Goal: Task Accomplishment & Management: Use online tool/utility

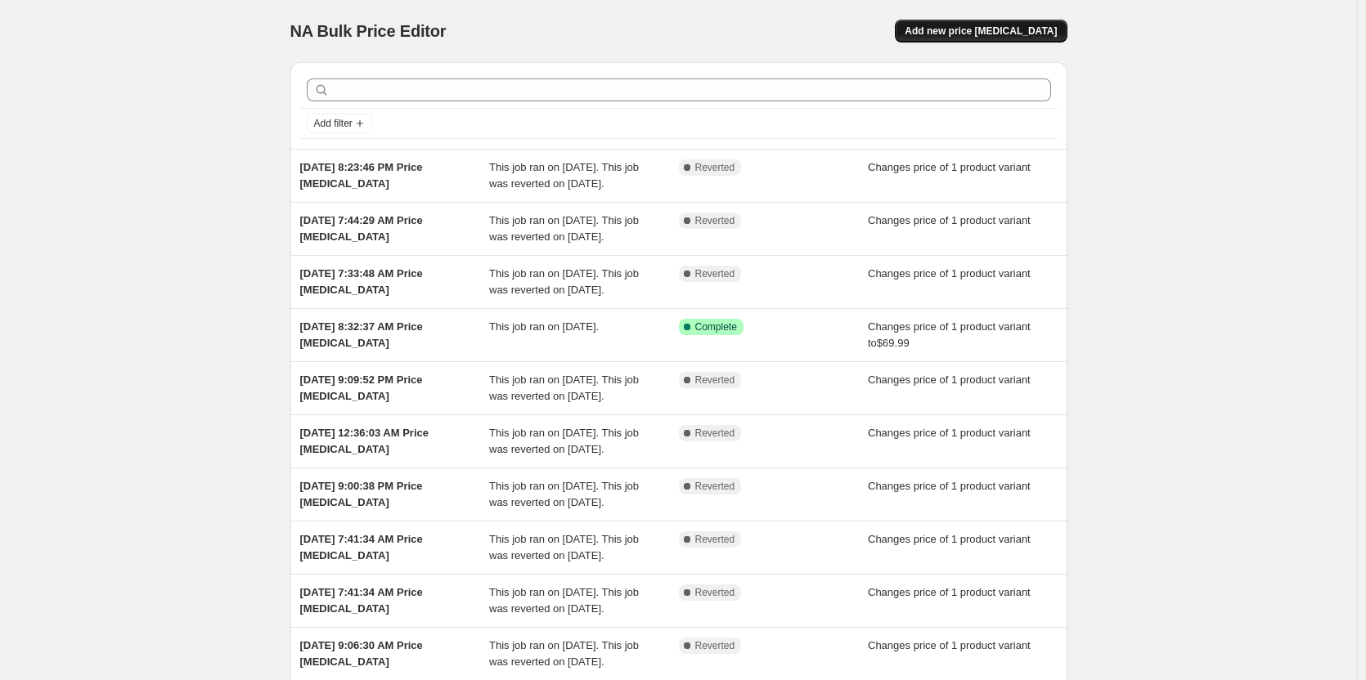
click at [972, 35] on span "Add new price change job" at bounding box center [981, 31] width 152 height 13
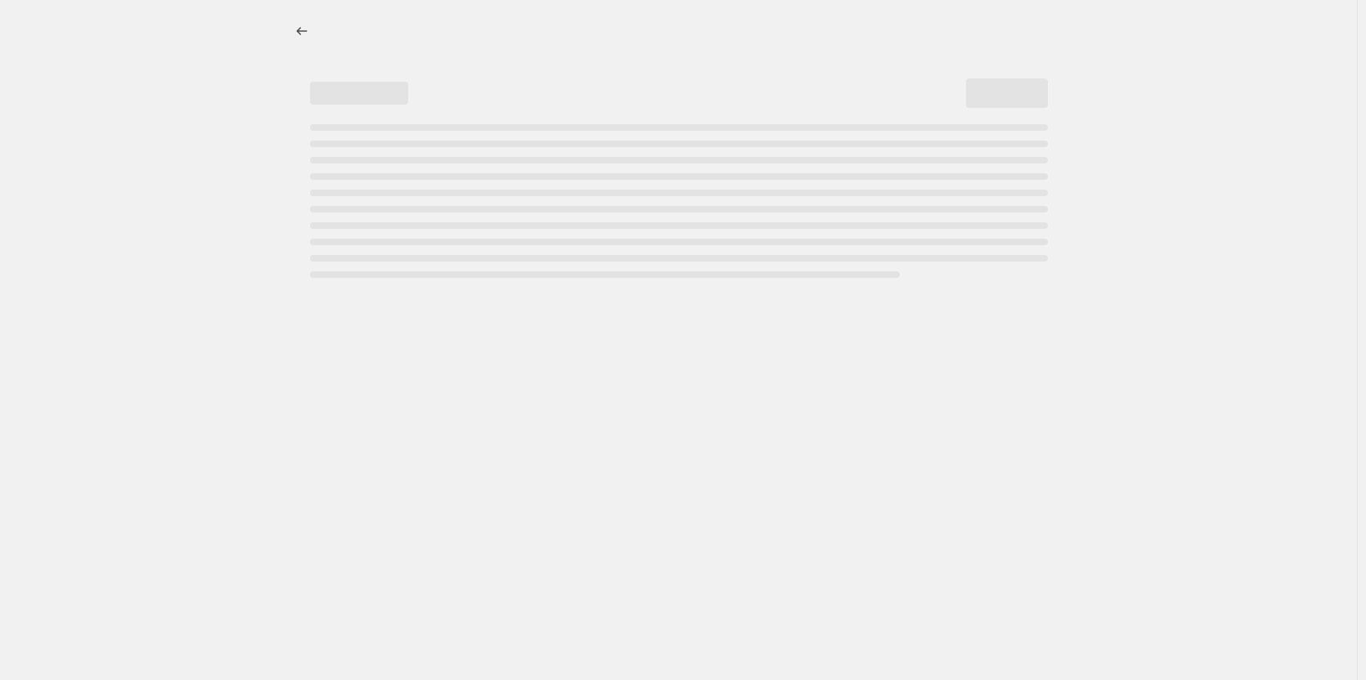
select select "percentage"
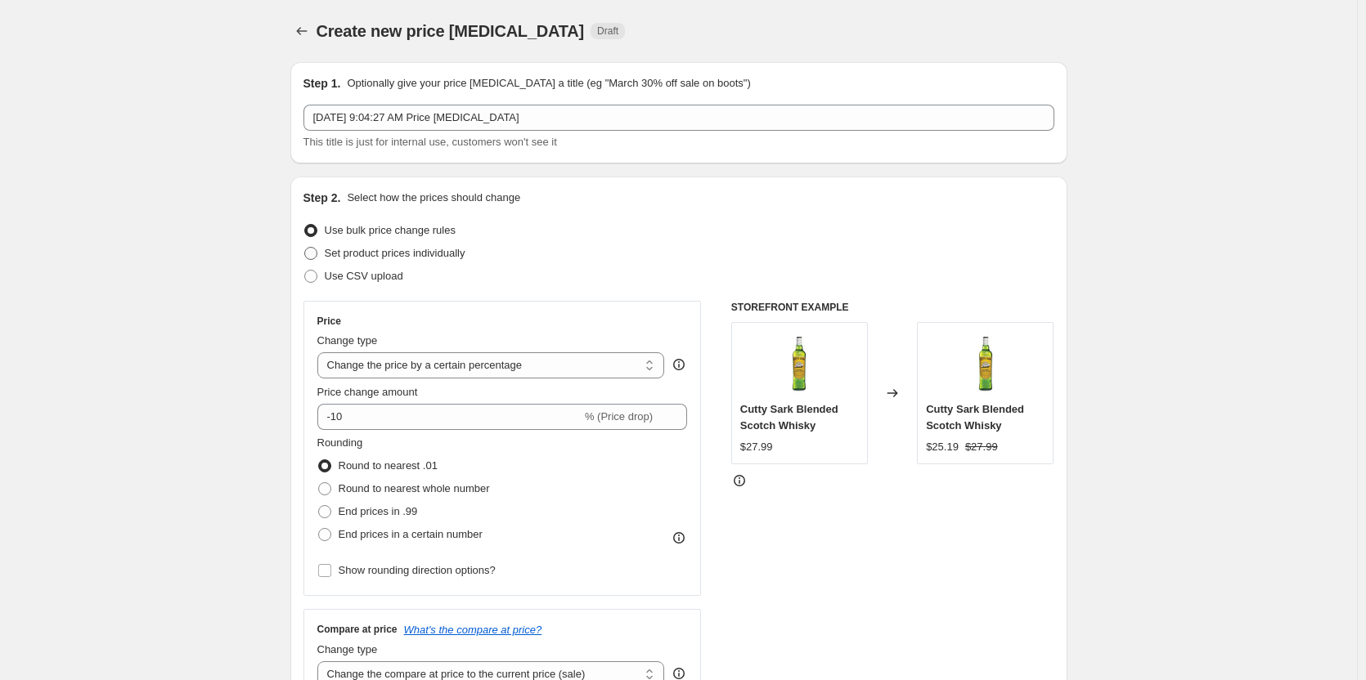
click at [375, 257] on span "Set product prices individually" at bounding box center [395, 253] width 141 height 12
click at [305, 248] on input "Set product prices individually" at bounding box center [304, 247] width 1 height 1
radio input "true"
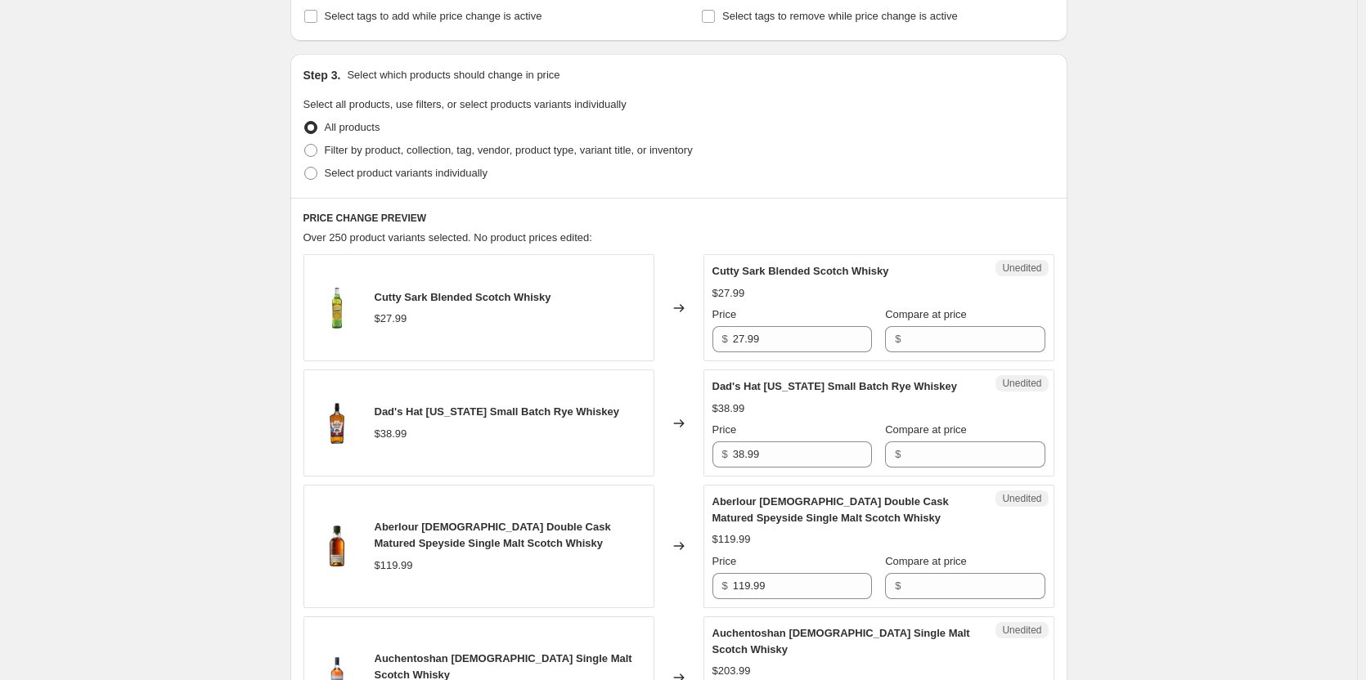
scroll to position [245, 0]
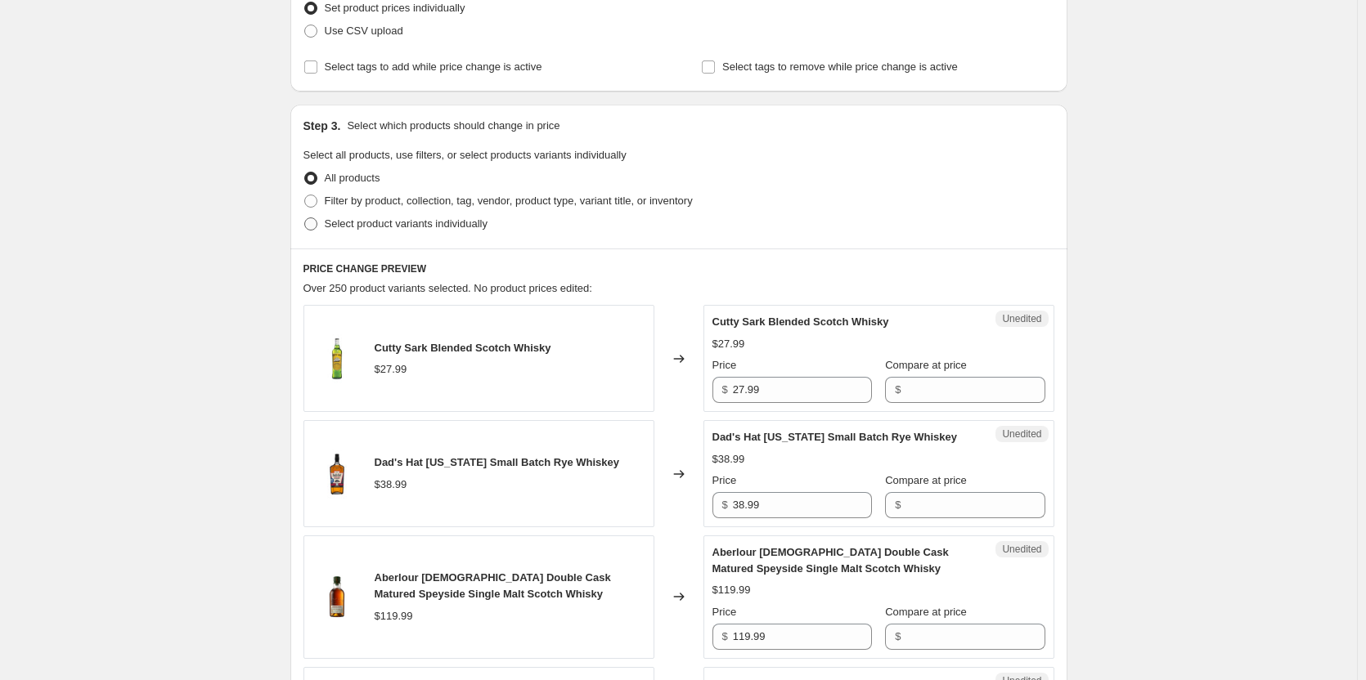
click at [417, 227] on span "Select product variants individually" at bounding box center [406, 224] width 163 height 12
click at [305, 218] on input "Select product variants individually" at bounding box center [304, 218] width 1 height 1
radio input "true"
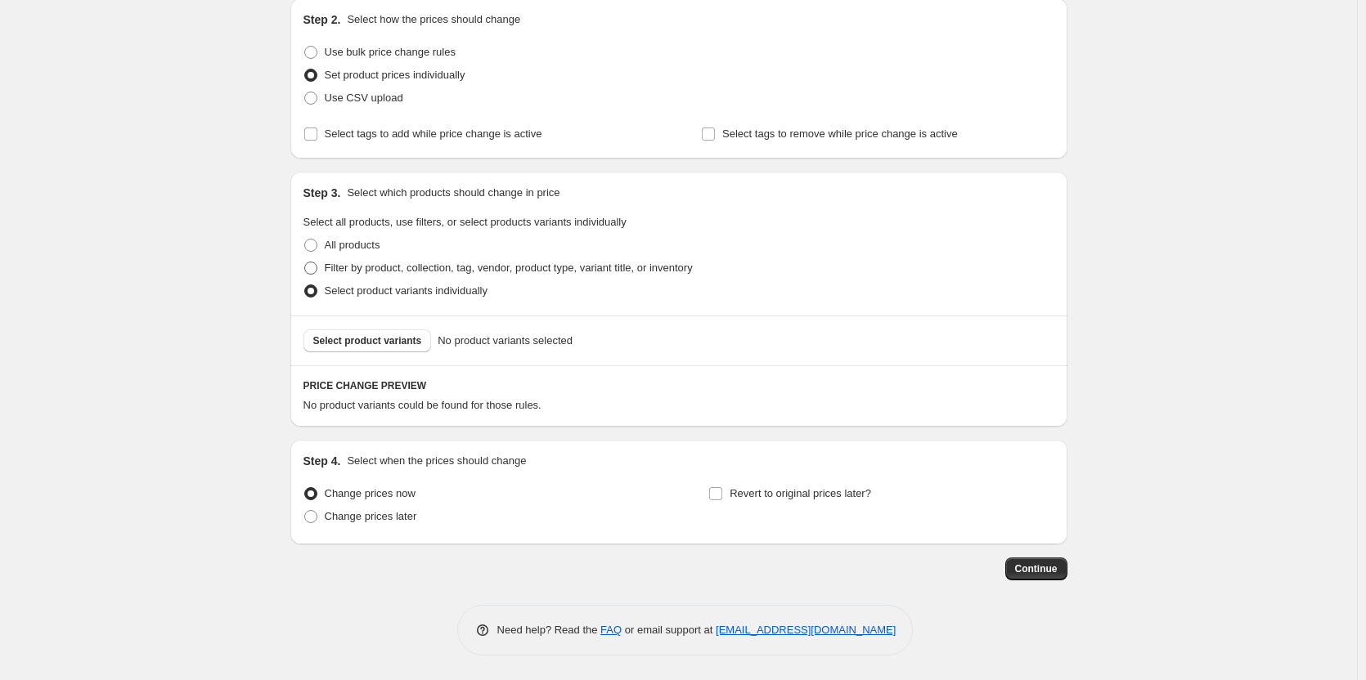
scroll to position [178, 0]
click at [346, 342] on span "Select product variants" at bounding box center [367, 340] width 109 height 13
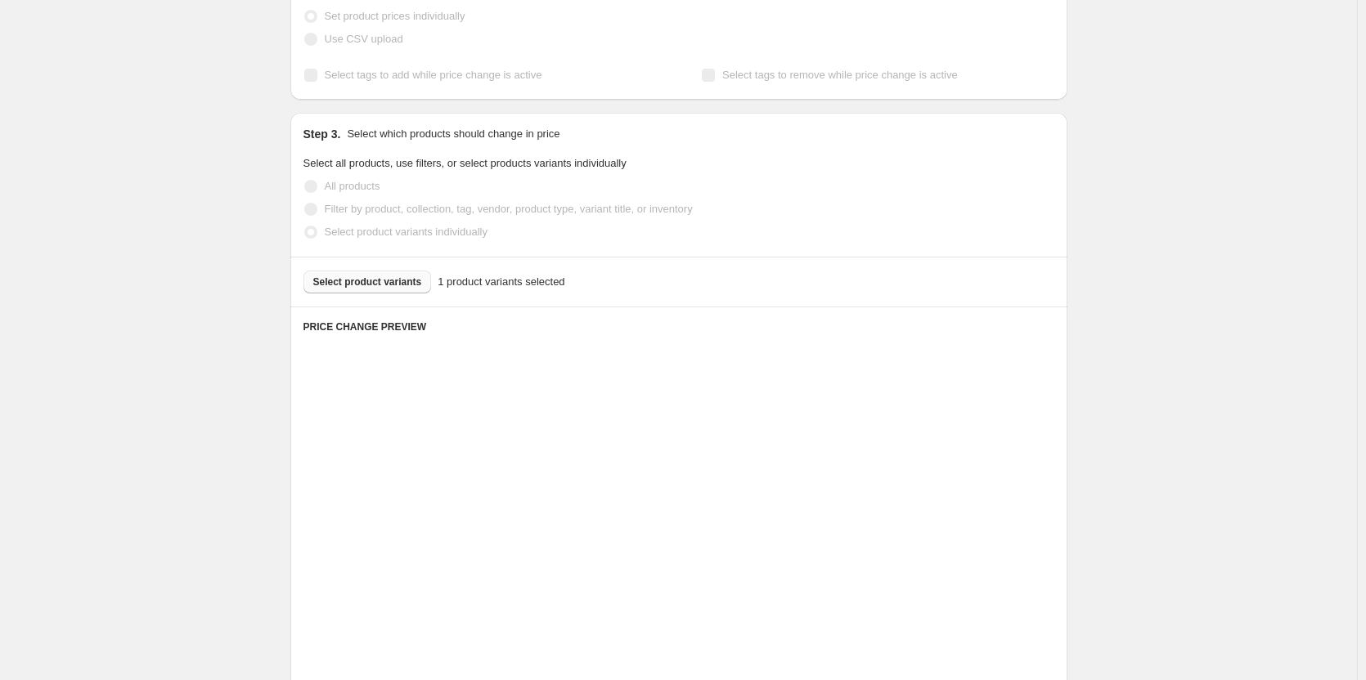
scroll to position [346, 0]
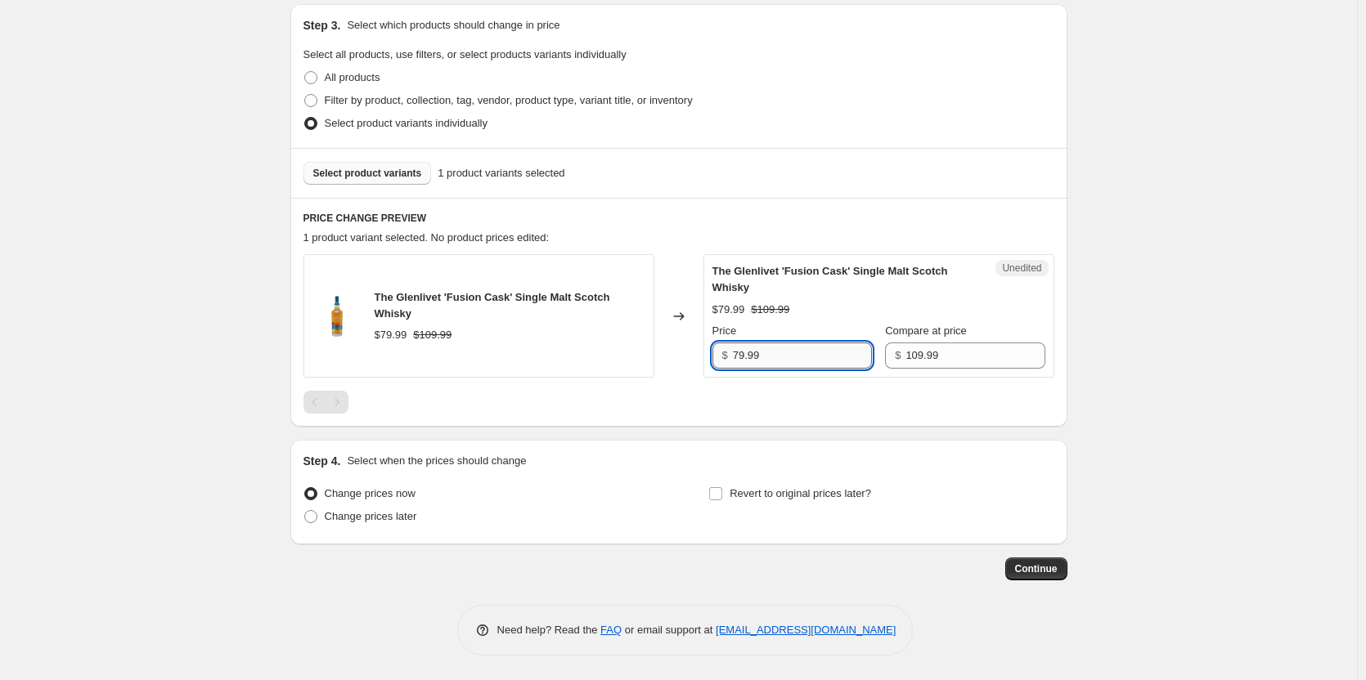
click at [752, 360] on input "79.99" at bounding box center [802, 356] width 139 height 26
click at [752, 359] on input "79.99" at bounding box center [802, 356] width 139 height 26
type input "69.99"
click at [735, 380] on div "The Glenlivet 'Fusion Cask' Single Malt Scotch Whisky $79.99 $109.99 Changed to…" at bounding box center [678, 333] width 751 height 159
click at [767, 487] on span "Revert to original prices later?" at bounding box center [799, 493] width 141 height 12
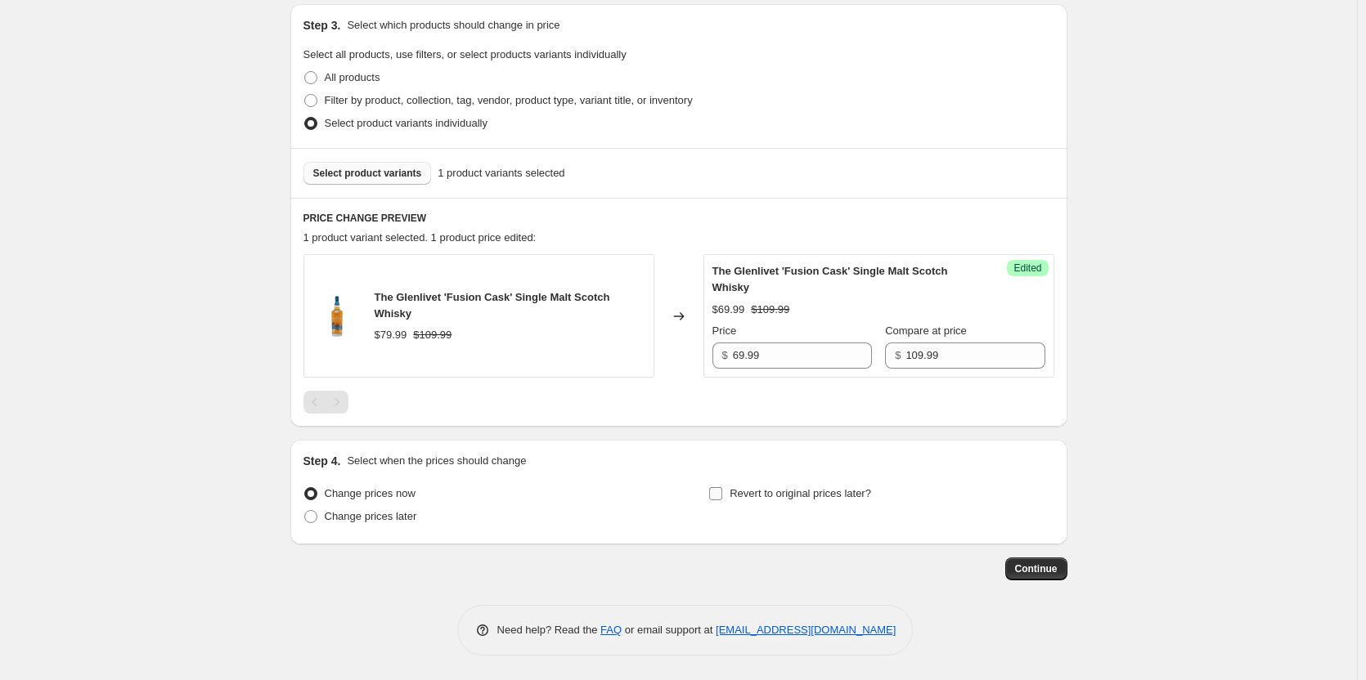
click at [722, 487] on input "Revert to original prices later?" at bounding box center [715, 493] width 13 height 13
checkbox input "true"
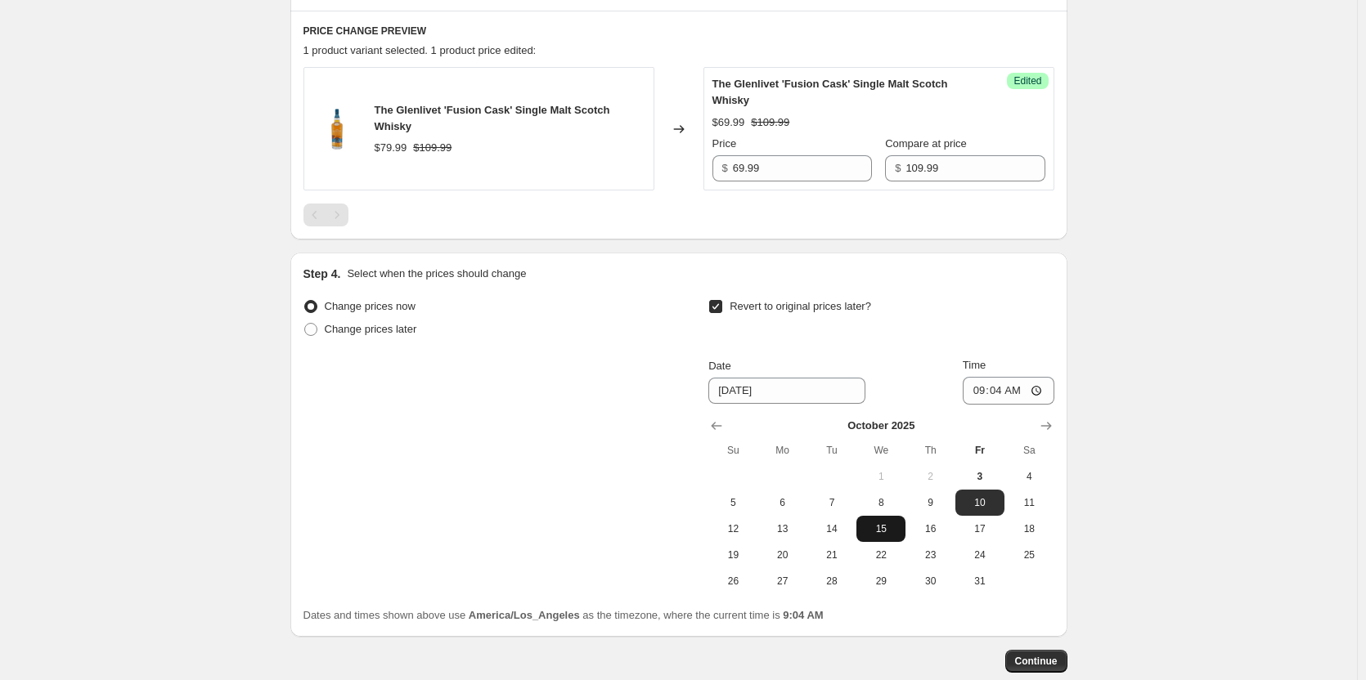
scroll to position [591, 0]
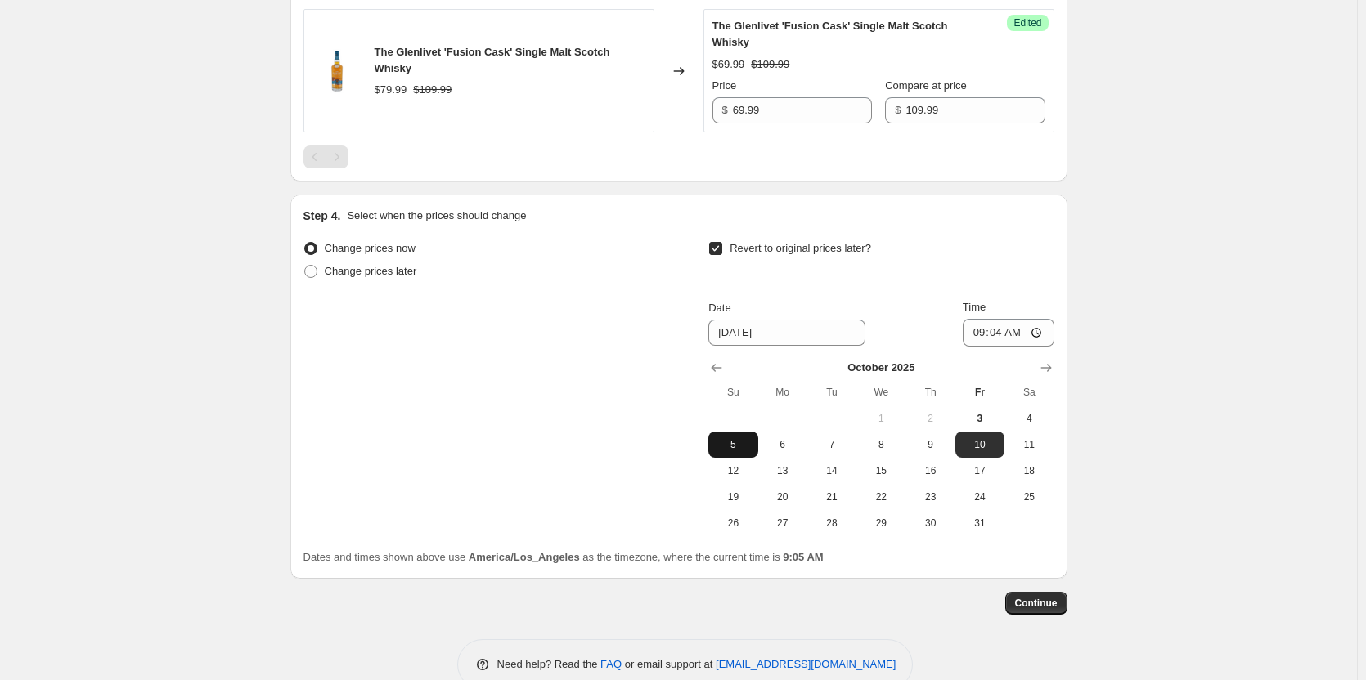
click at [722, 450] on span "5" at bounding box center [733, 444] width 36 height 13
type input "[DATE]"
click at [984, 333] on input "09:04" at bounding box center [1009, 333] width 92 height 28
type input "23:59"
click at [1171, 385] on div "Create new price change job. This page is ready Create new price change job Dra…" at bounding box center [678, 62] width 1357 height 1306
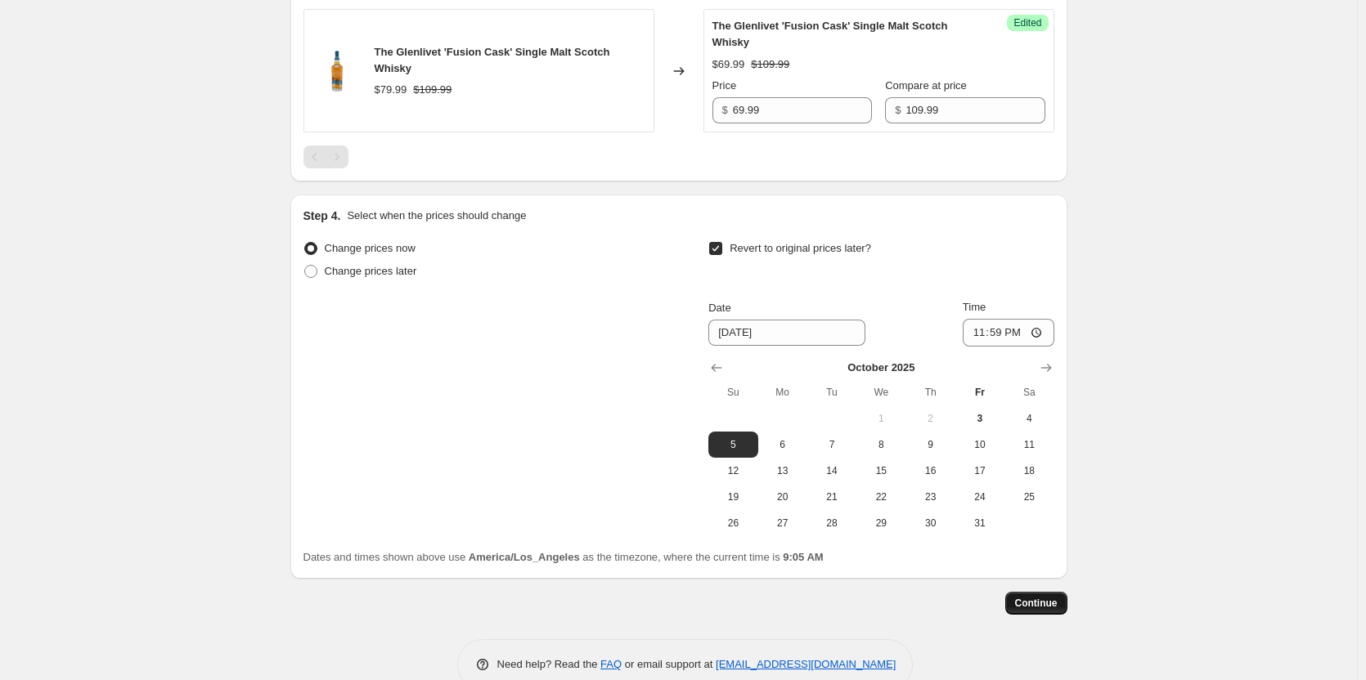
click at [1053, 603] on span "Continue" at bounding box center [1036, 603] width 43 height 13
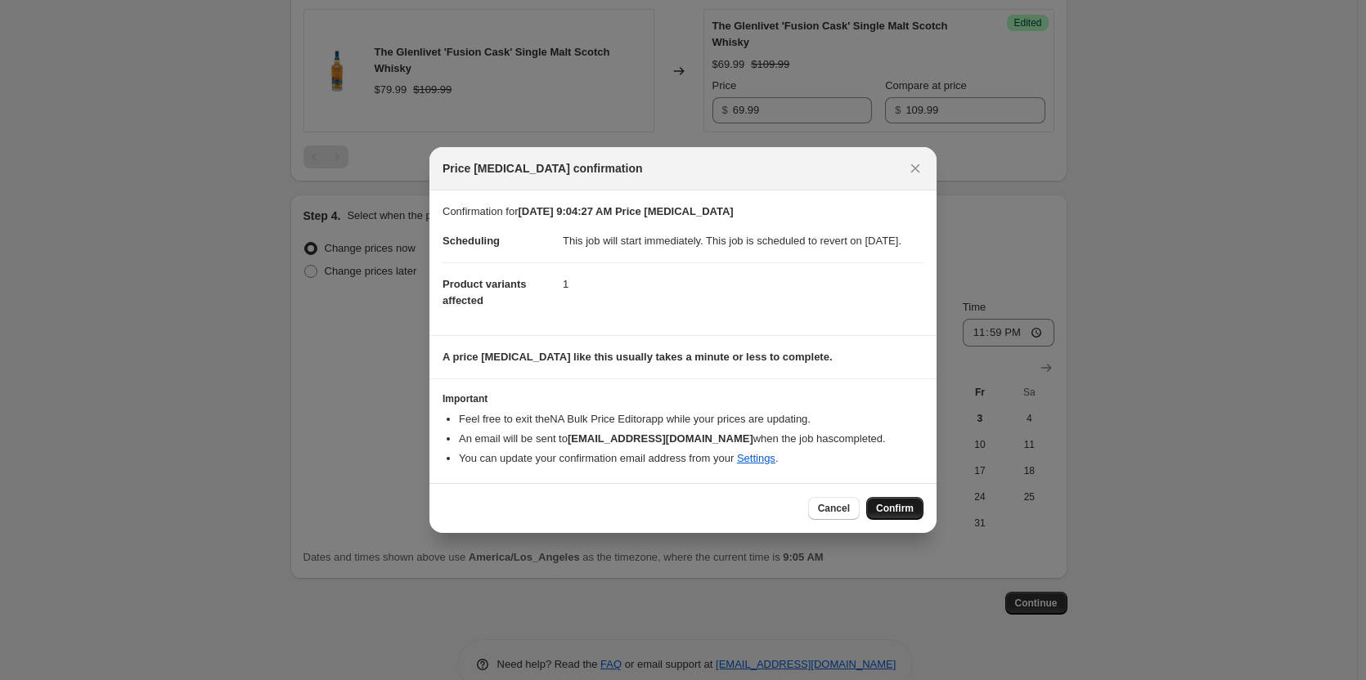
click at [884, 515] on span "Confirm" at bounding box center [895, 508] width 38 height 13
